Goal: Task Accomplishment & Management: Manage account settings

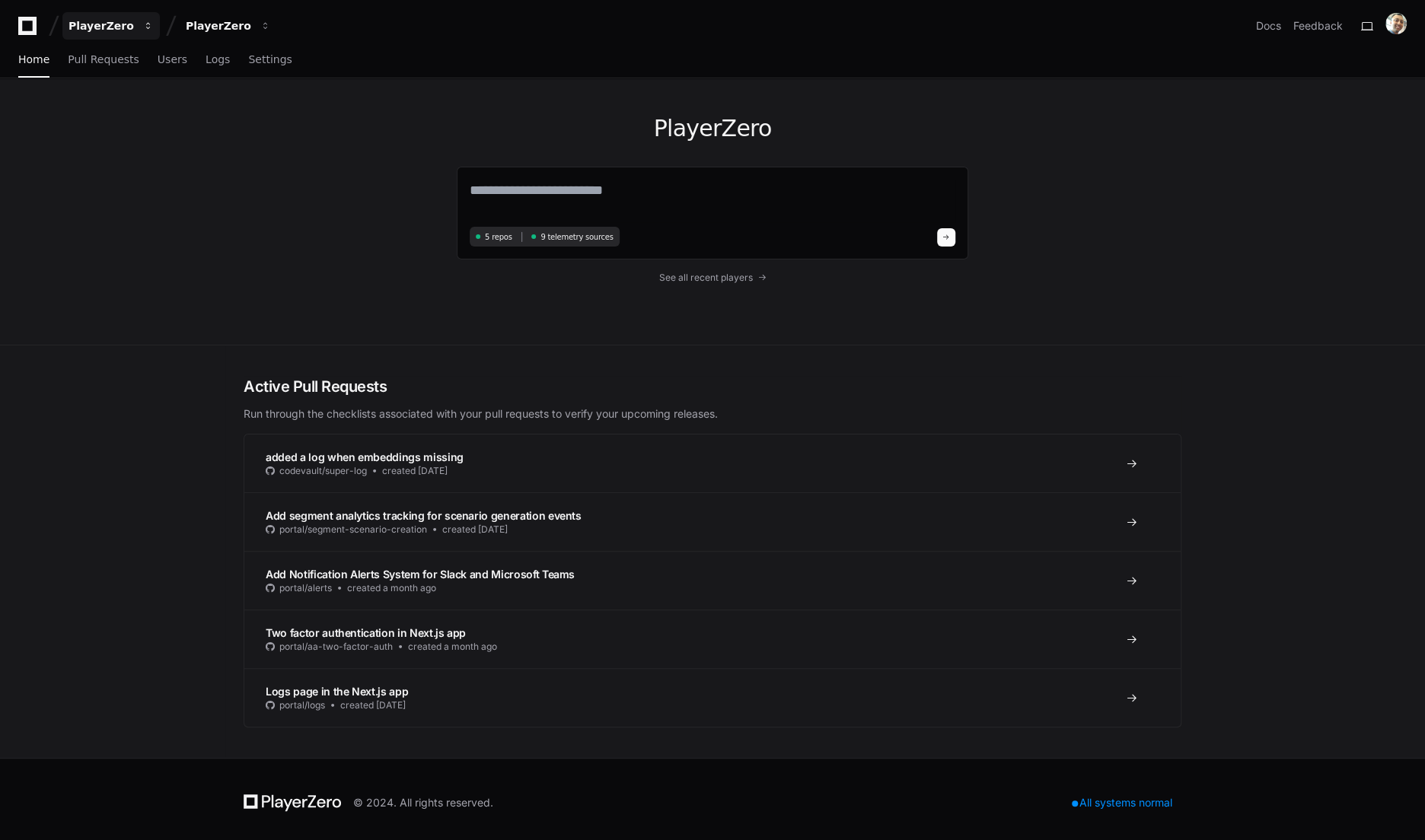
click at [145, 34] on button "PlayerZero" at bounding box center [112, 26] width 97 height 27
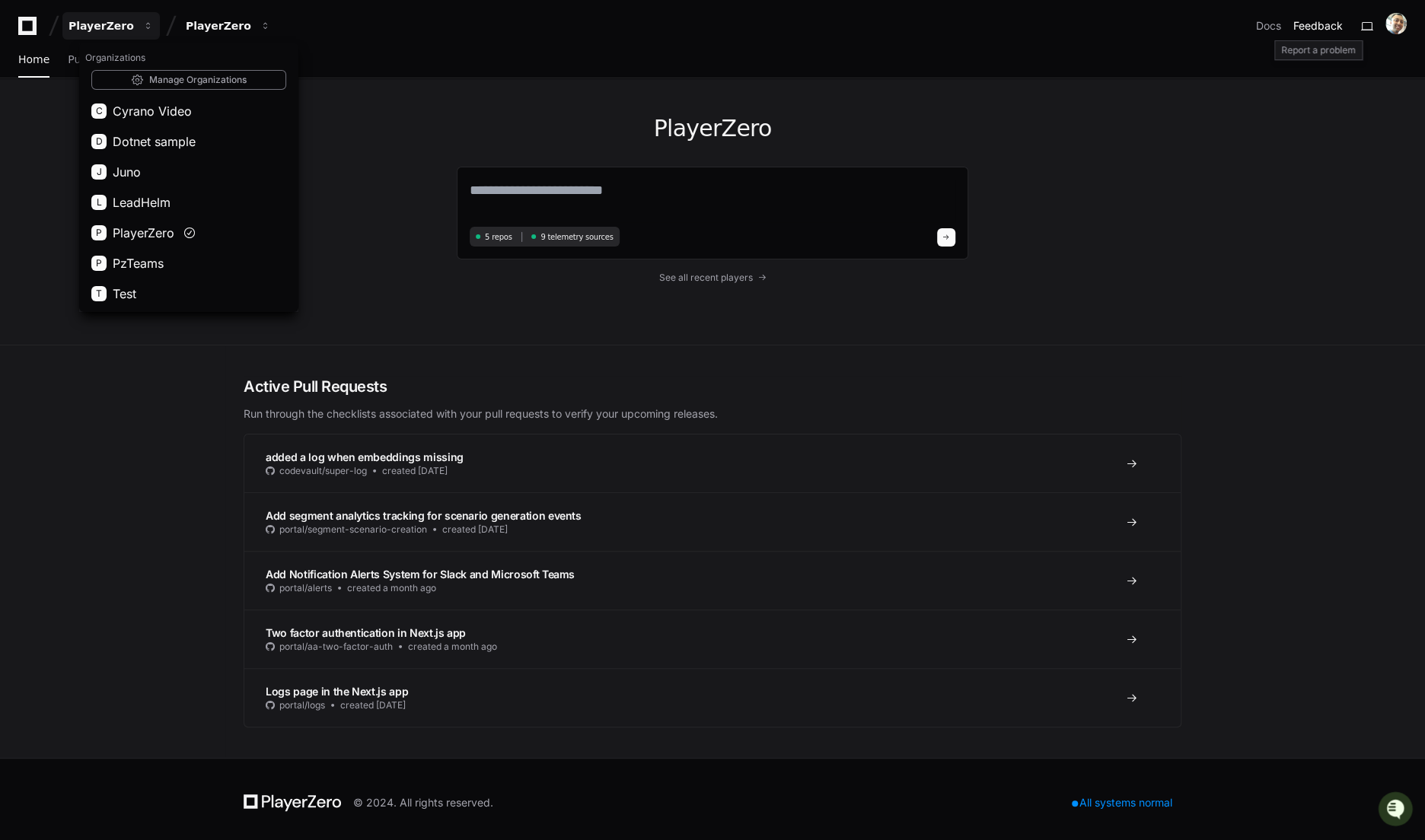
click at [1334, 31] on button "Feedback" at bounding box center [1318, 26] width 50 height 15
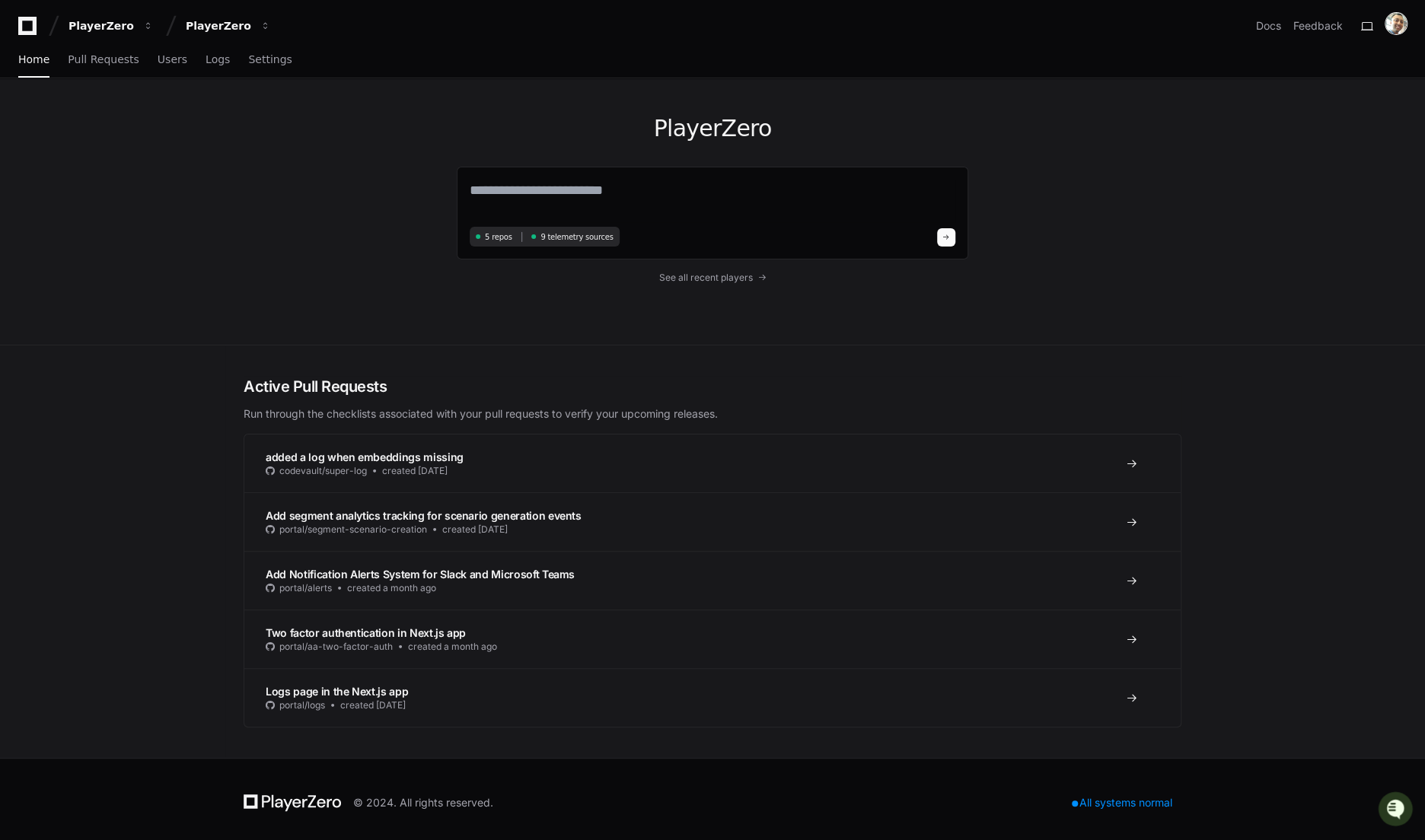
click at [1396, 31] on img at bounding box center [1396, 24] width 21 height 21
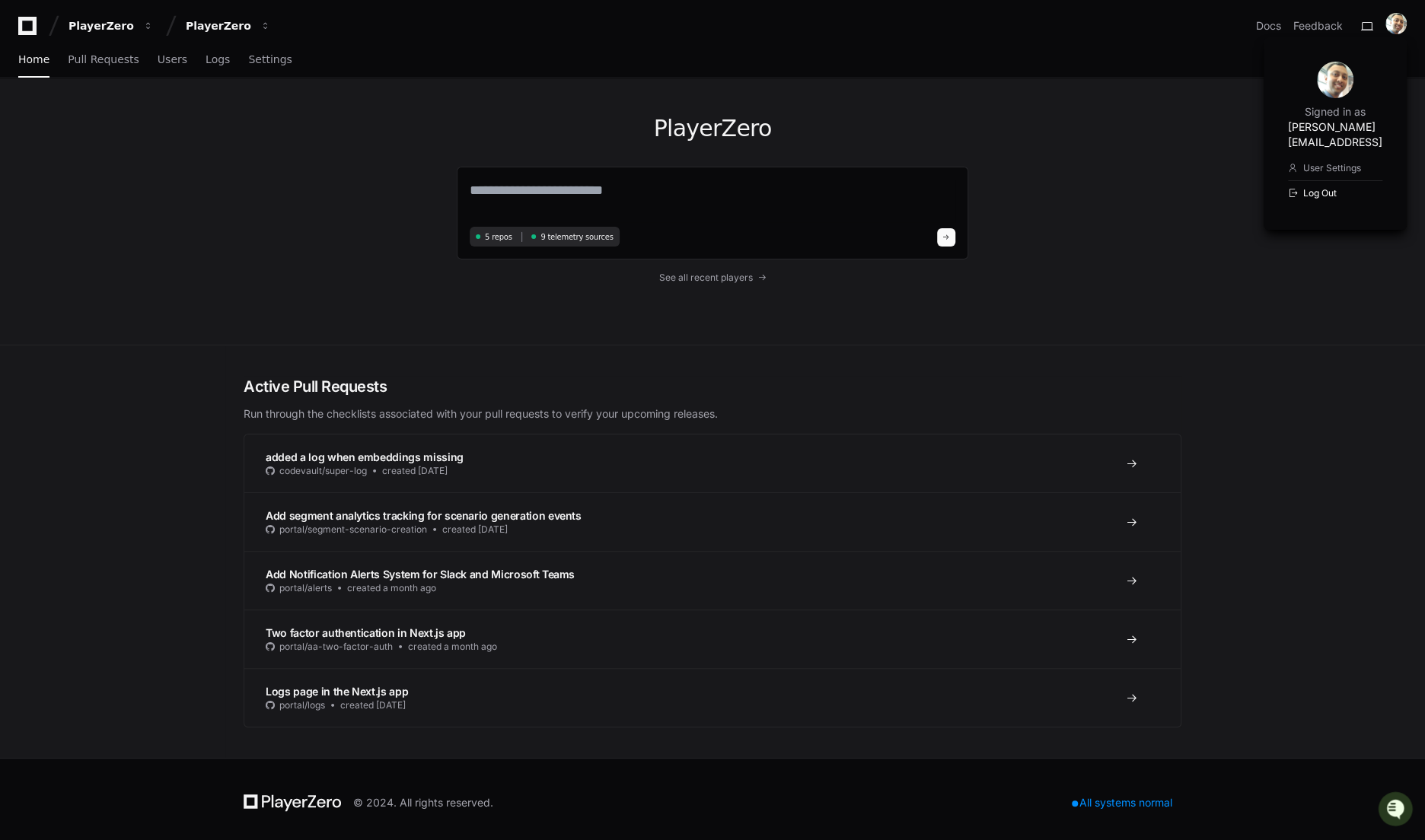
click at [1335, 180] on button "Log Out" at bounding box center [1335, 192] width 94 height 25
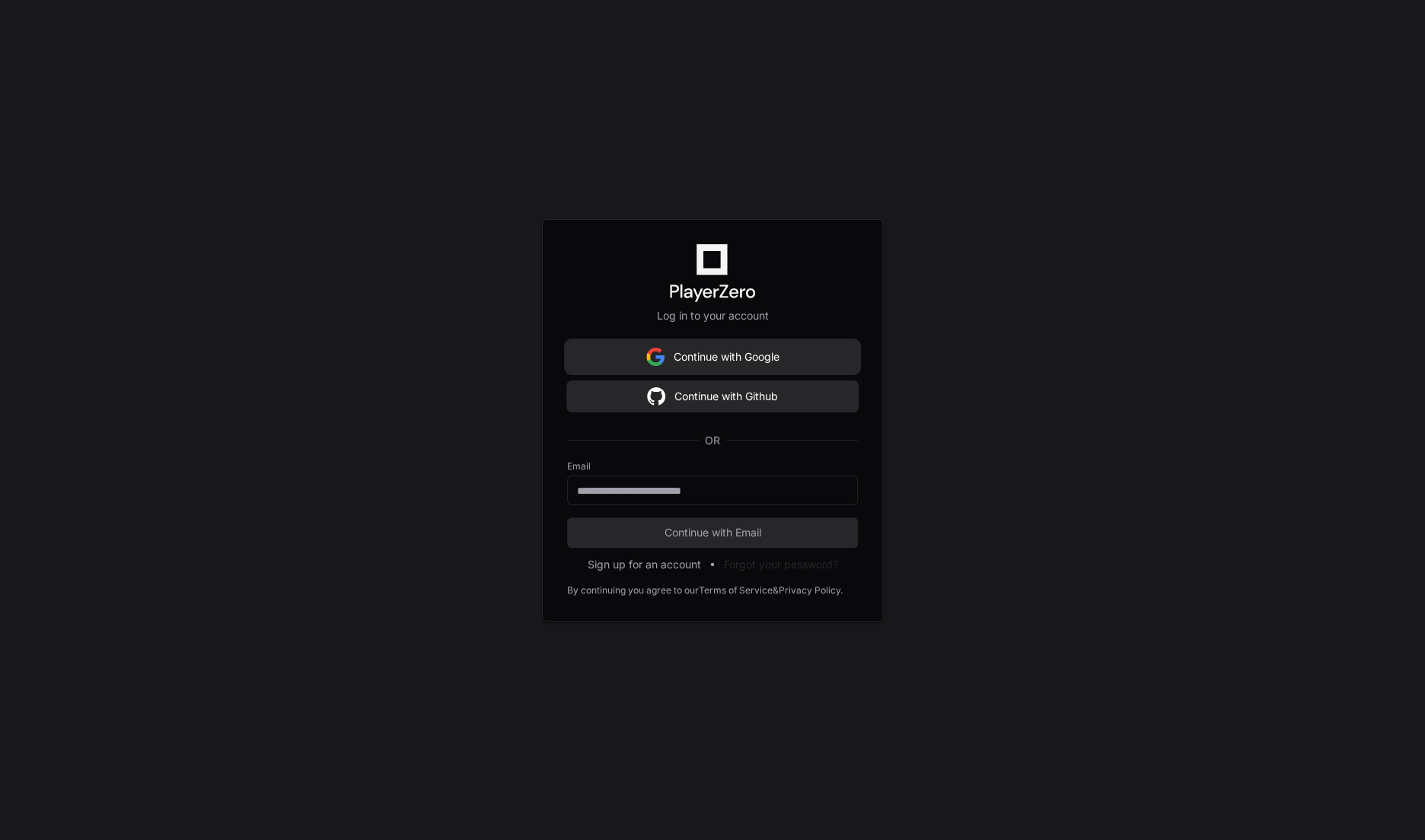
click at [732, 358] on button "Continue with Google" at bounding box center [713, 357] width 291 height 31
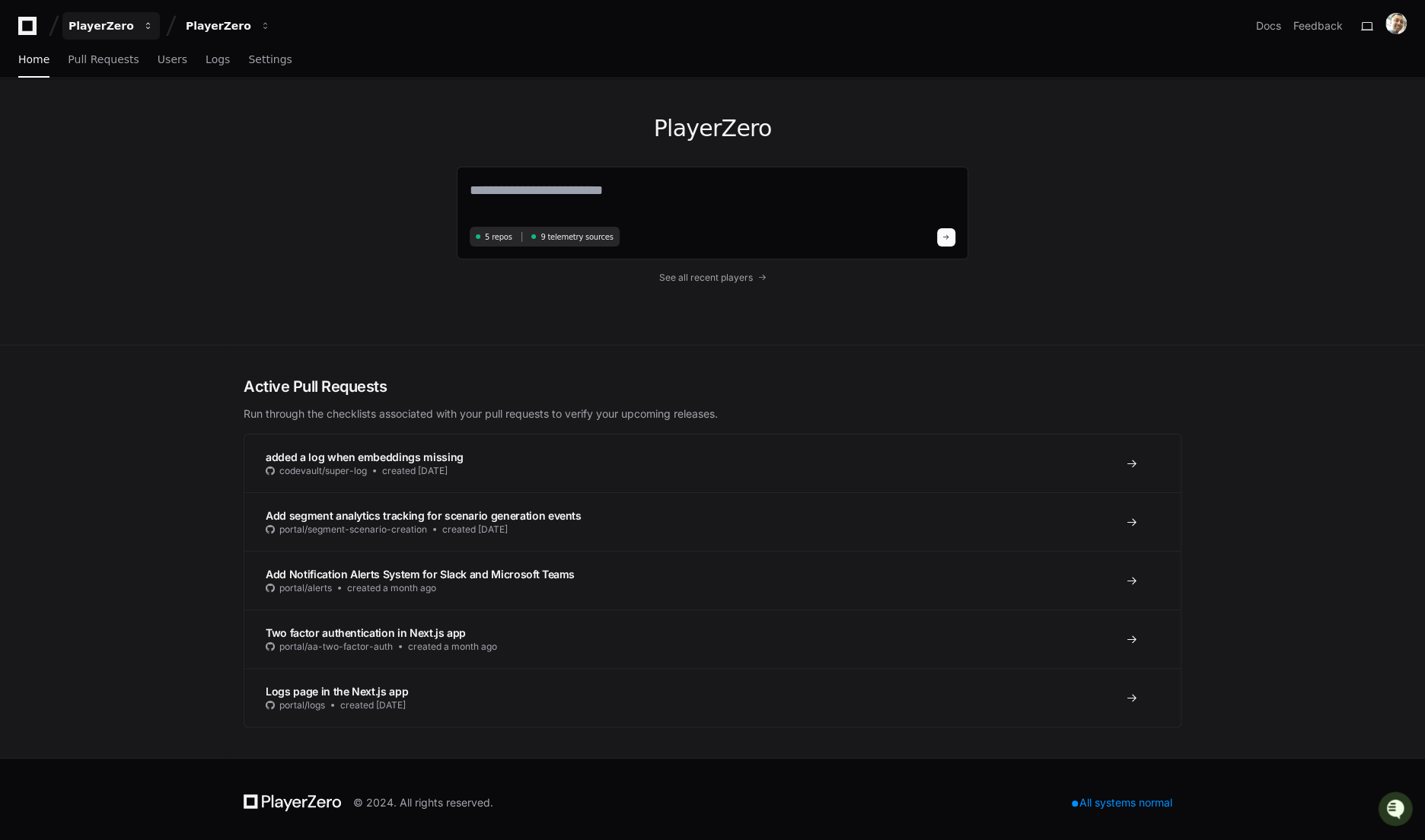
click at [121, 34] on button "PlayerZero" at bounding box center [112, 26] width 97 height 27
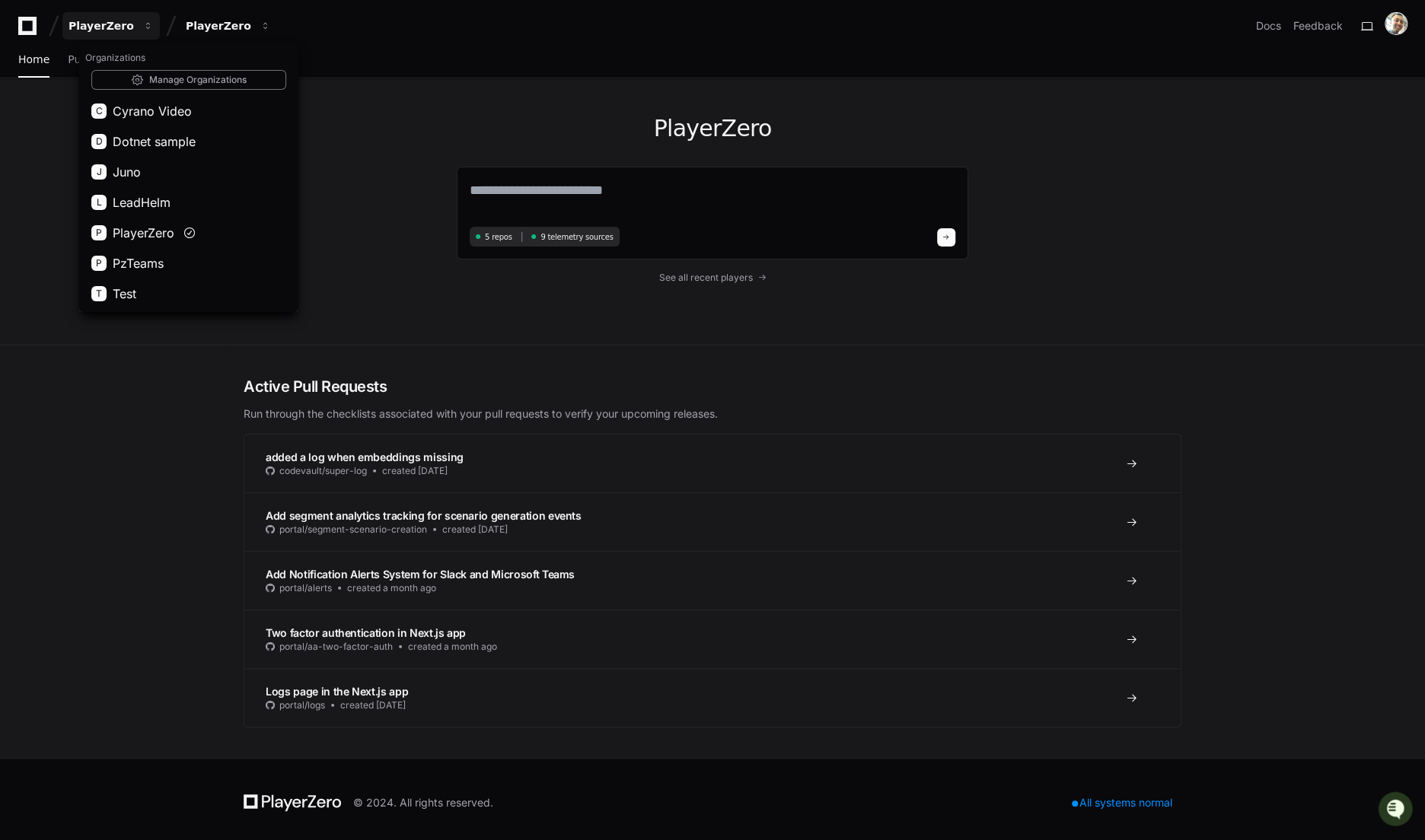
click at [1399, 22] on img at bounding box center [1396, 24] width 21 height 21
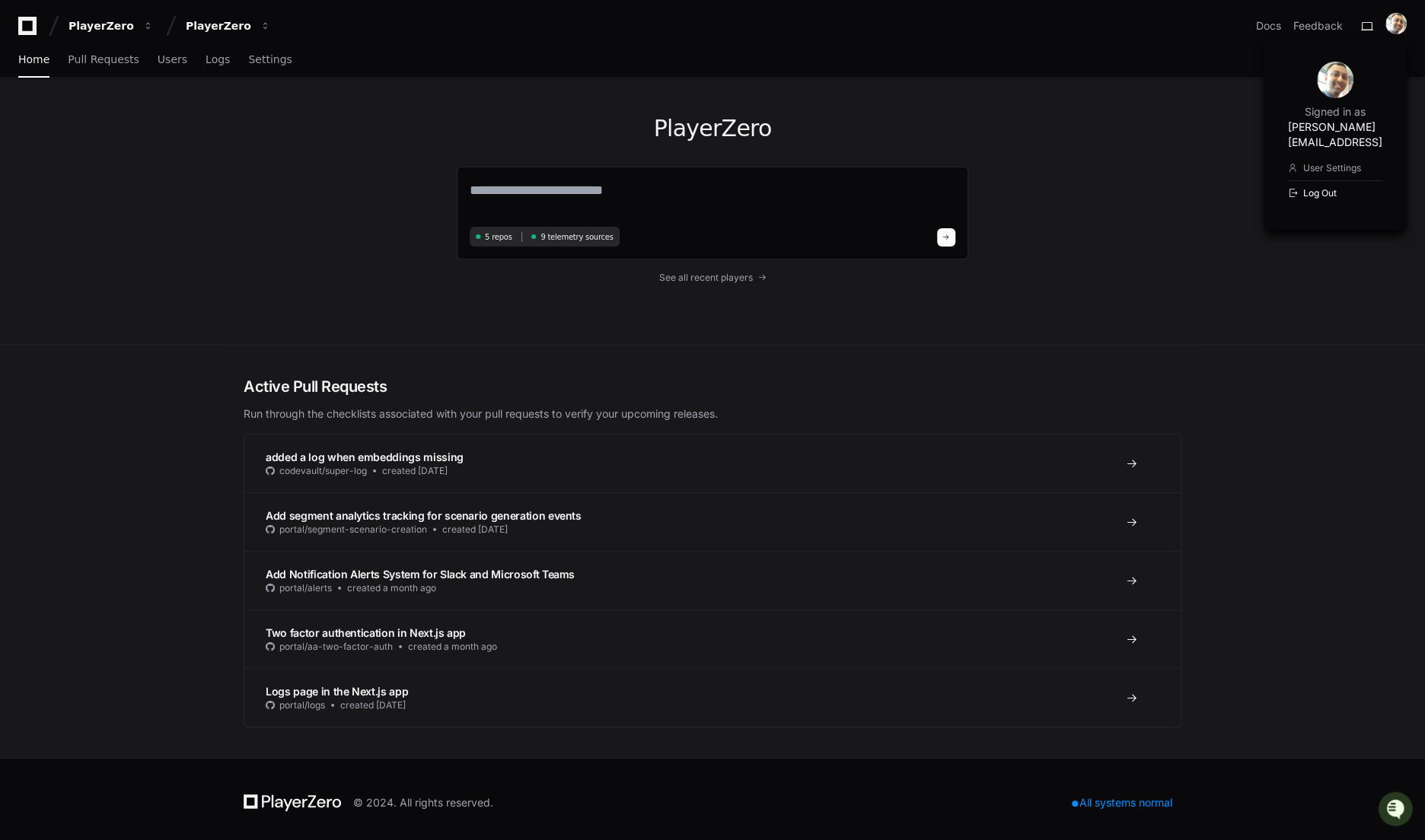
click at [1326, 180] on button "Log Out" at bounding box center [1335, 192] width 94 height 25
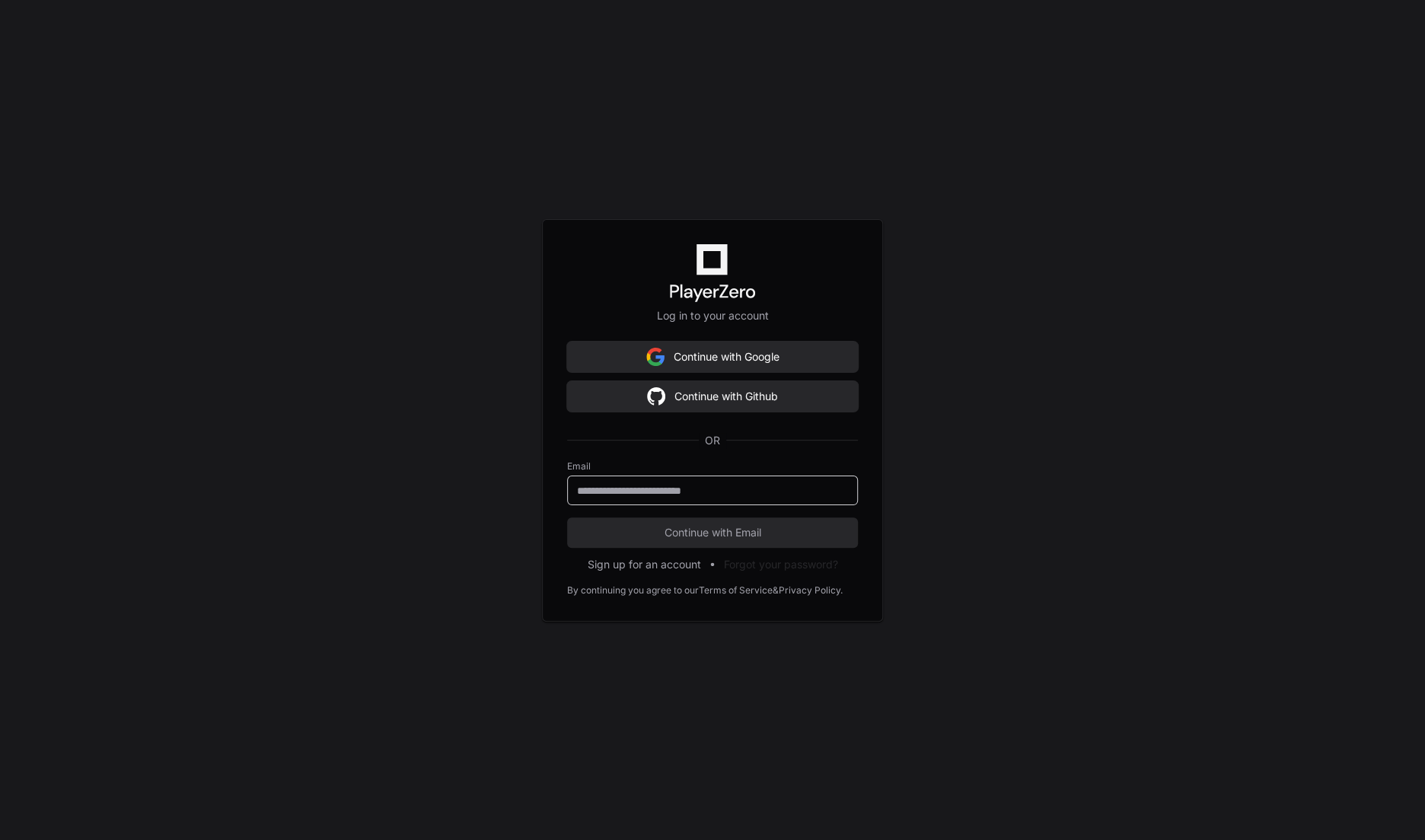
click at [647, 491] on input "email" at bounding box center [713, 491] width 271 height 15
click at [327, 206] on div "Log in to your account Continue with Google Continue with Github OR Email Conti…" at bounding box center [712, 420] width 1425 height 840
click at [657, 487] on input "email" at bounding box center [713, 491] width 271 height 15
type input "**********"
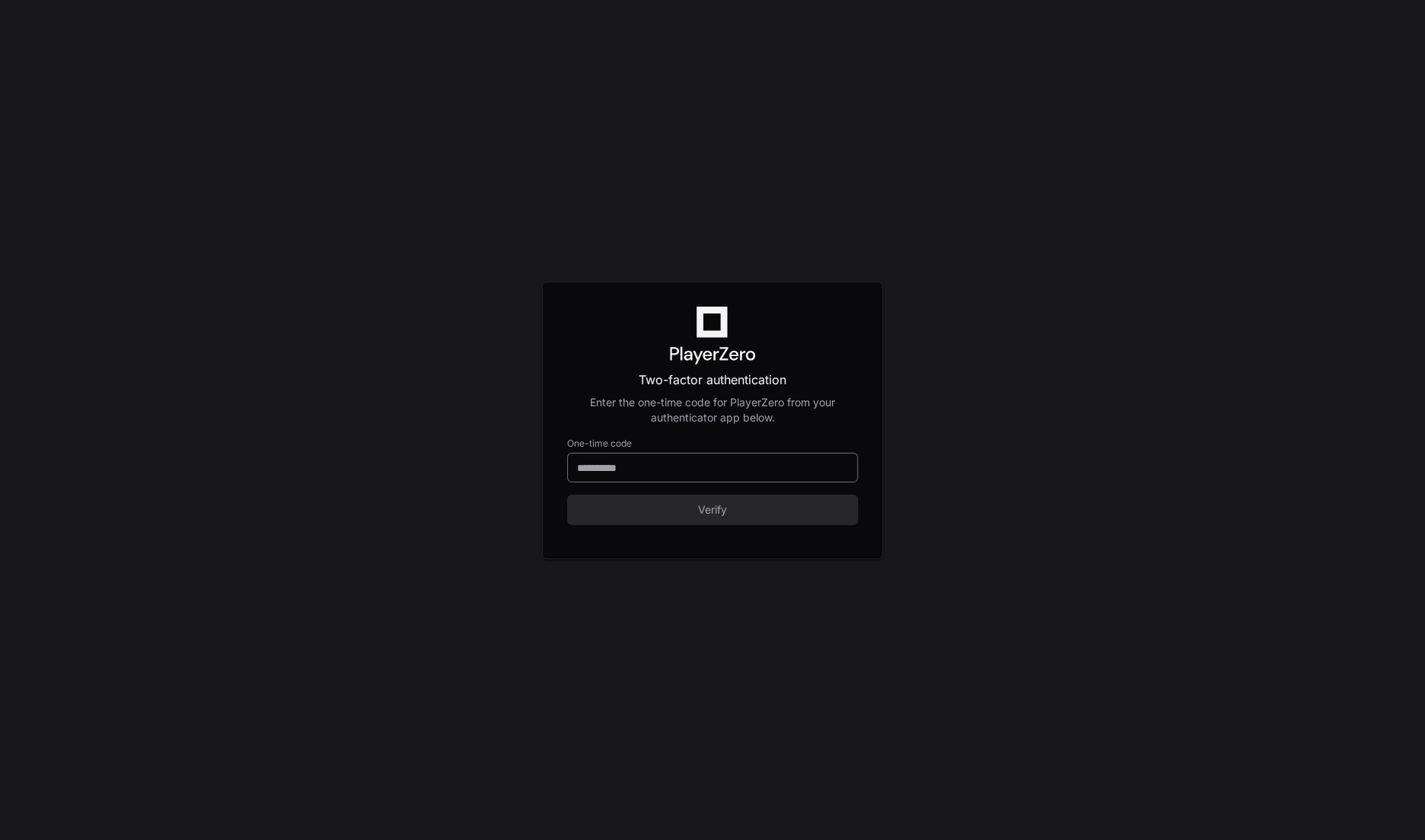
click at [744, 455] on div at bounding box center [713, 467] width 291 height 30
type input "******"
